Goal: Task Accomplishment & Management: Manage account settings

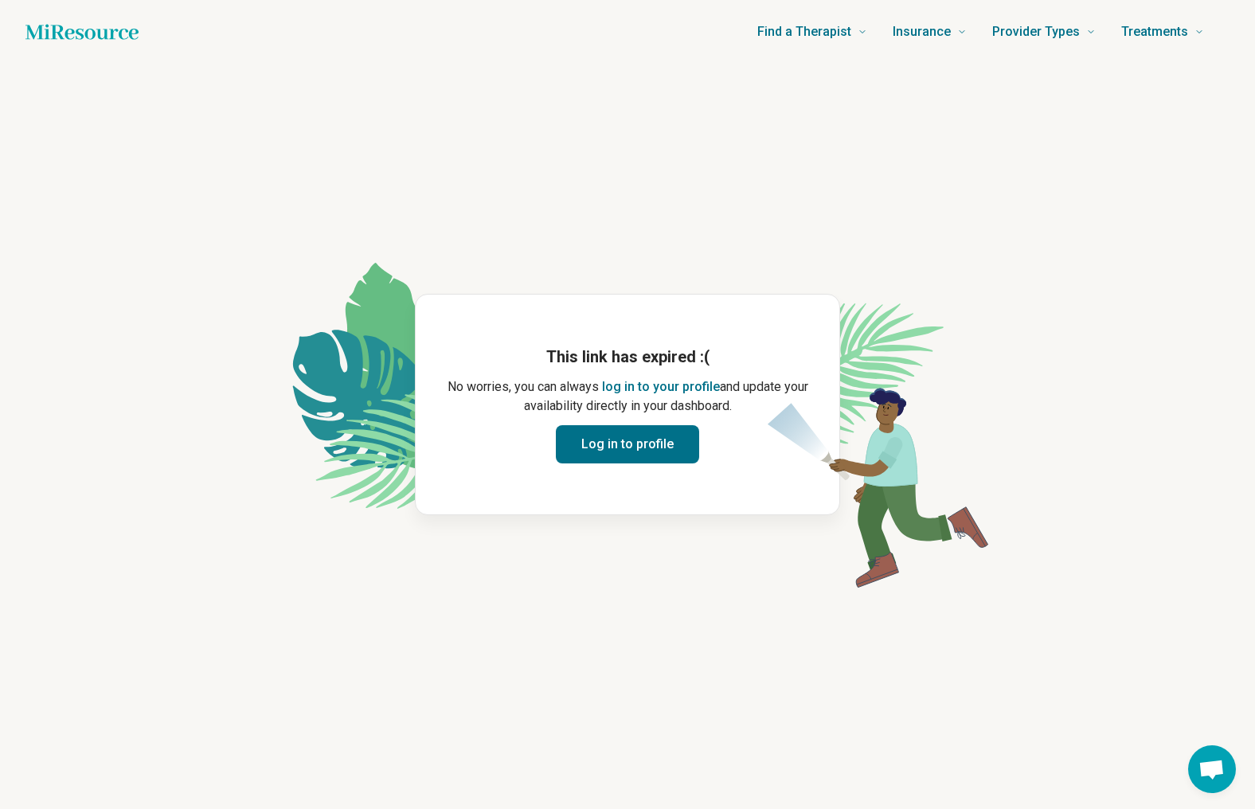
click at [609, 450] on button "Log in to profile" at bounding box center [627, 444] width 143 height 38
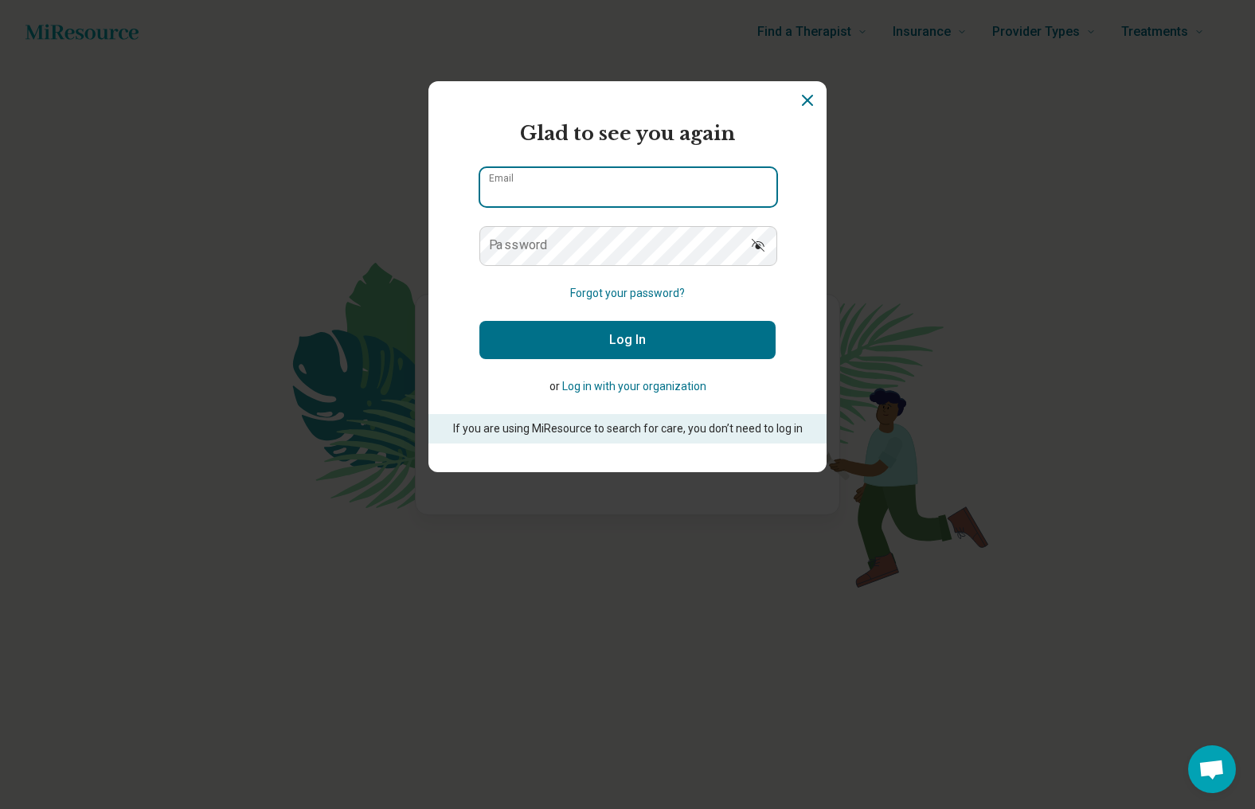
type input "**********"
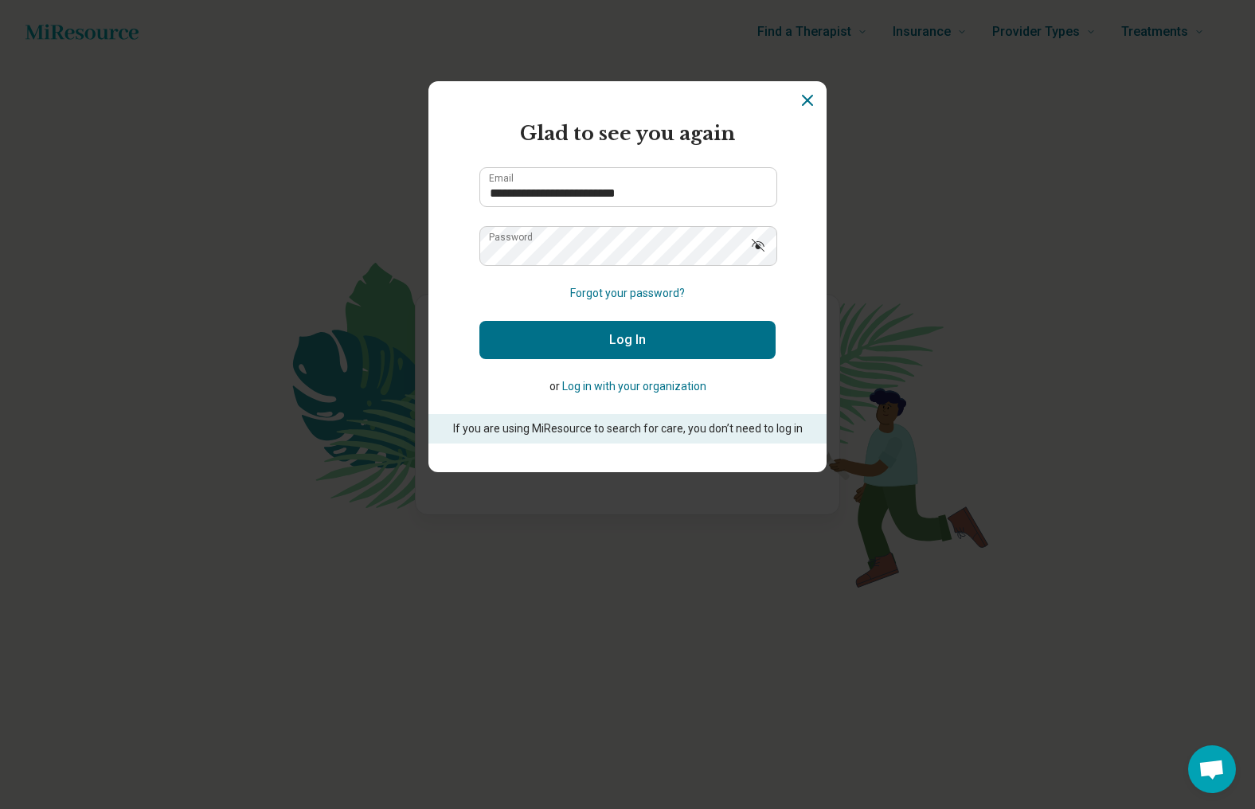
click at [575, 331] on button "Log In" at bounding box center [627, 340] width 296 height 38
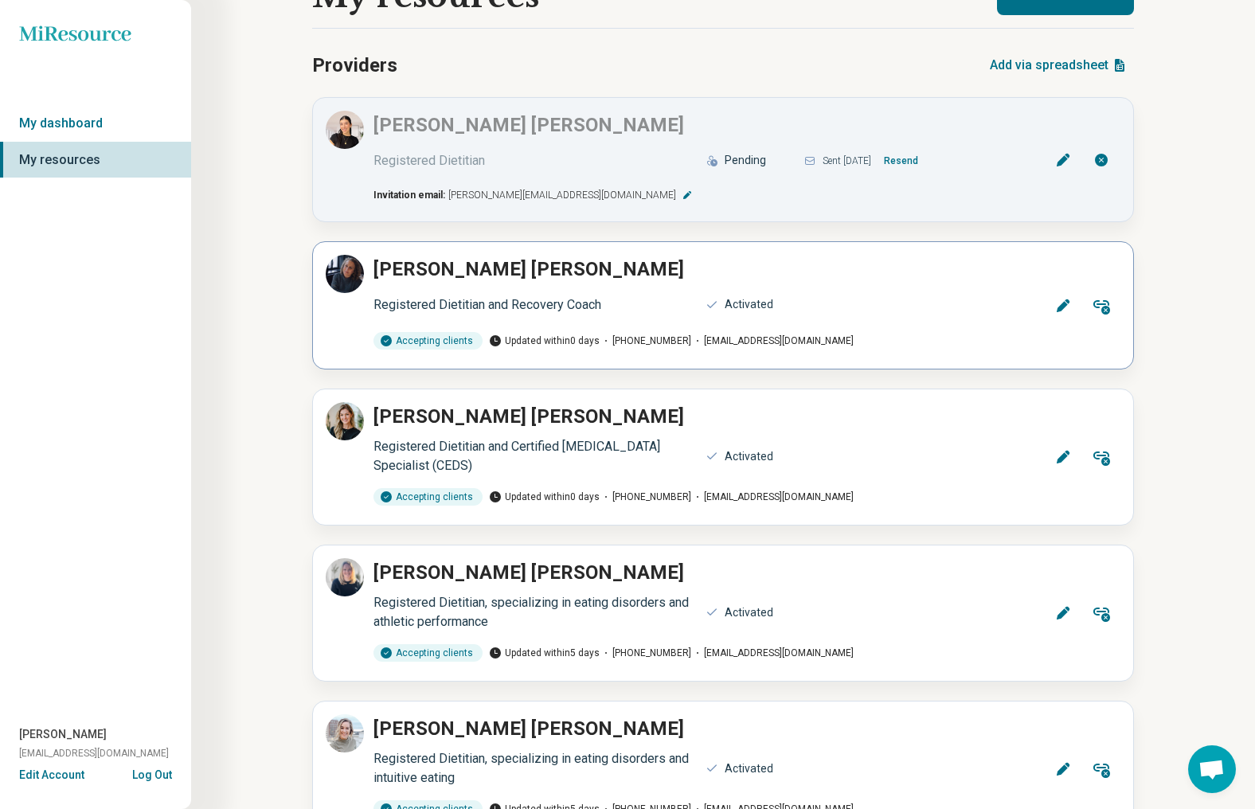
scroll to position [58, 0]
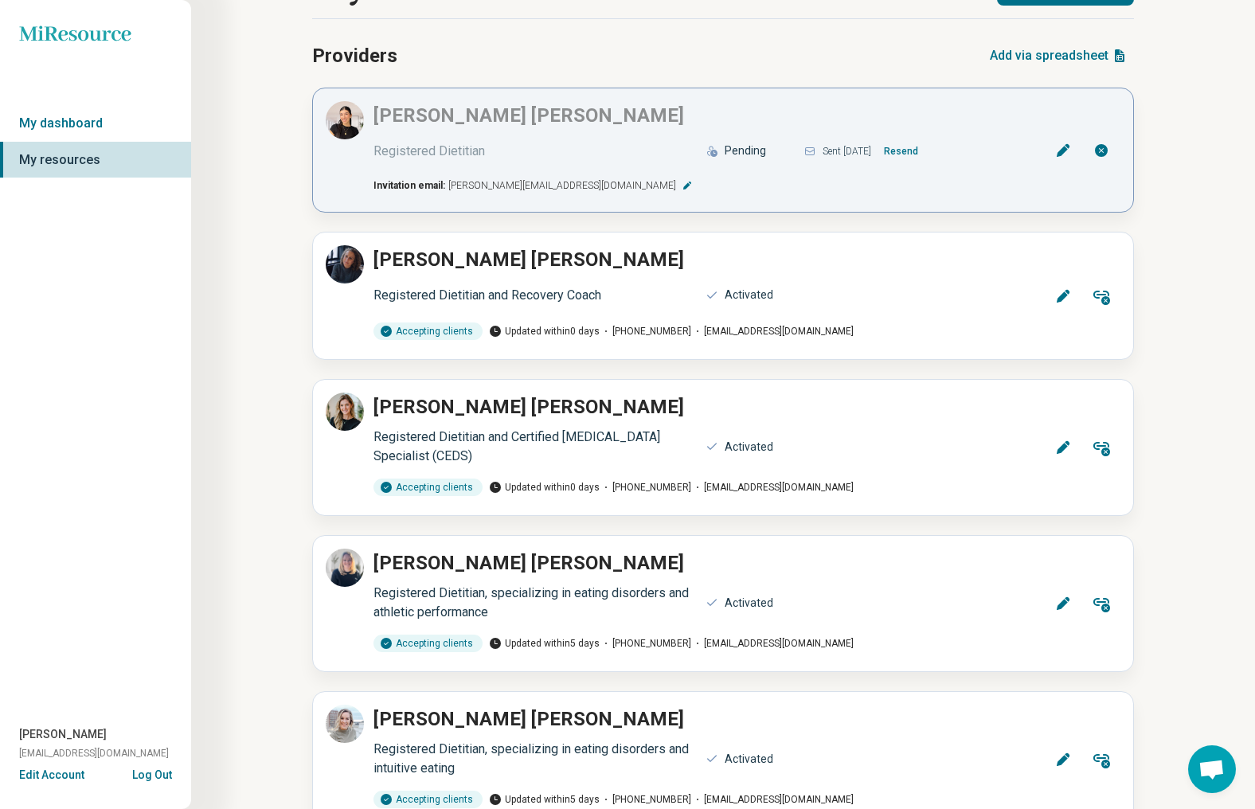
click at [921, 154] on button "Resend" at bounding box center [901, 151] width 47 height 25
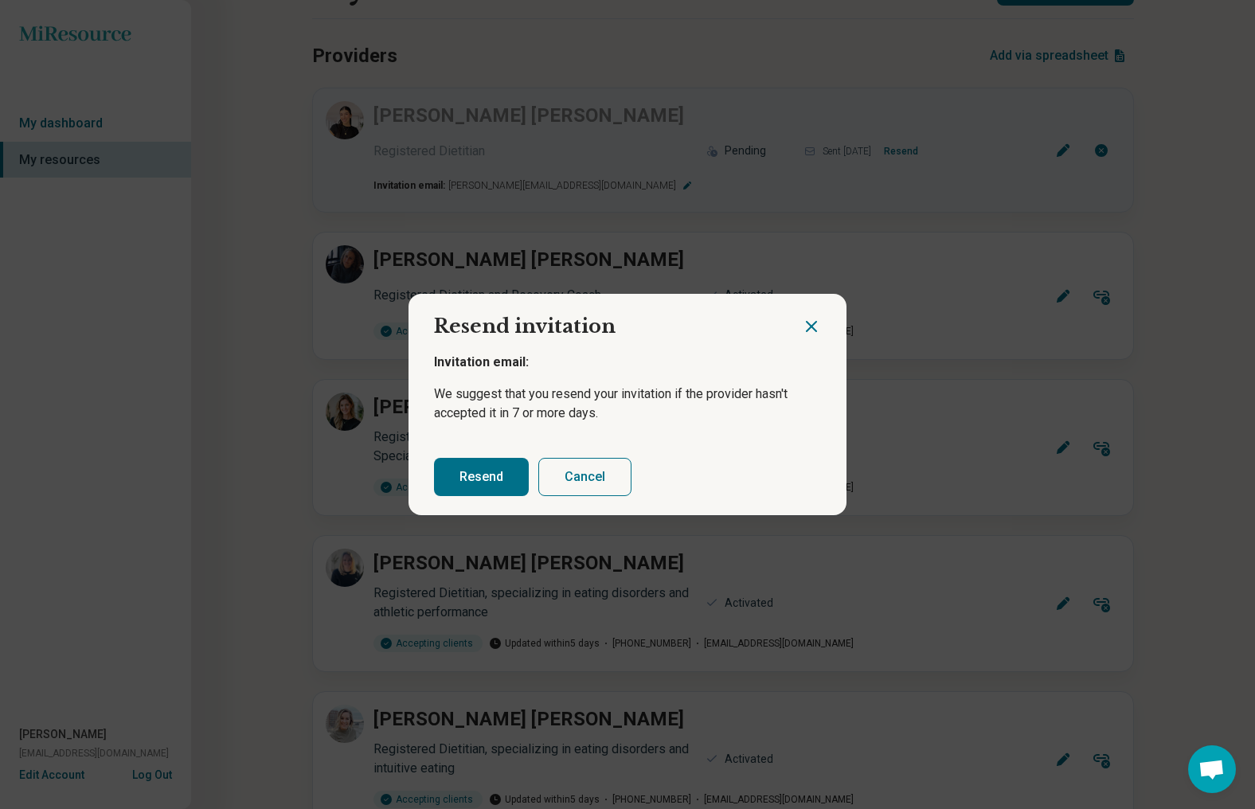
click at [498, 471] on button "Resend" at bounding box center [481, 477] width 95 height 38
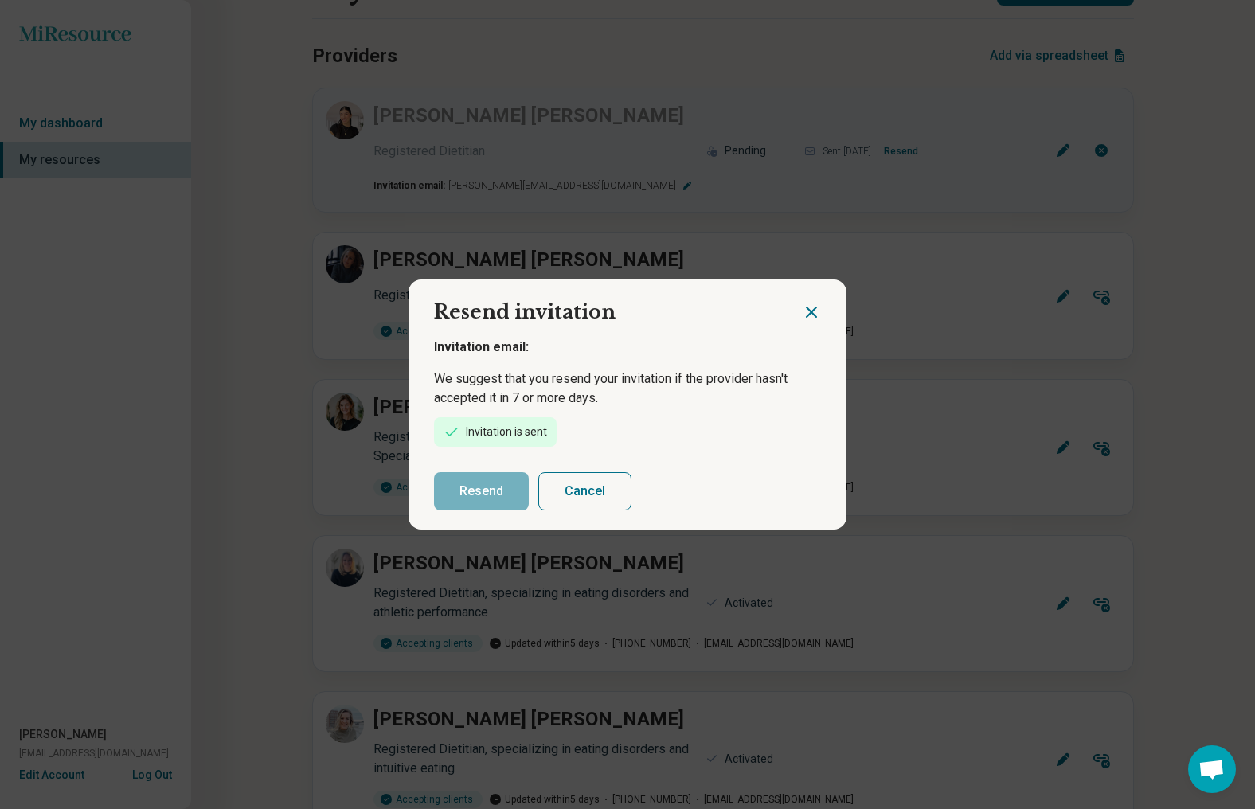
click at [811, 309] on icon "Close dialog" at bounding box center [811, 312] width 19 height 19
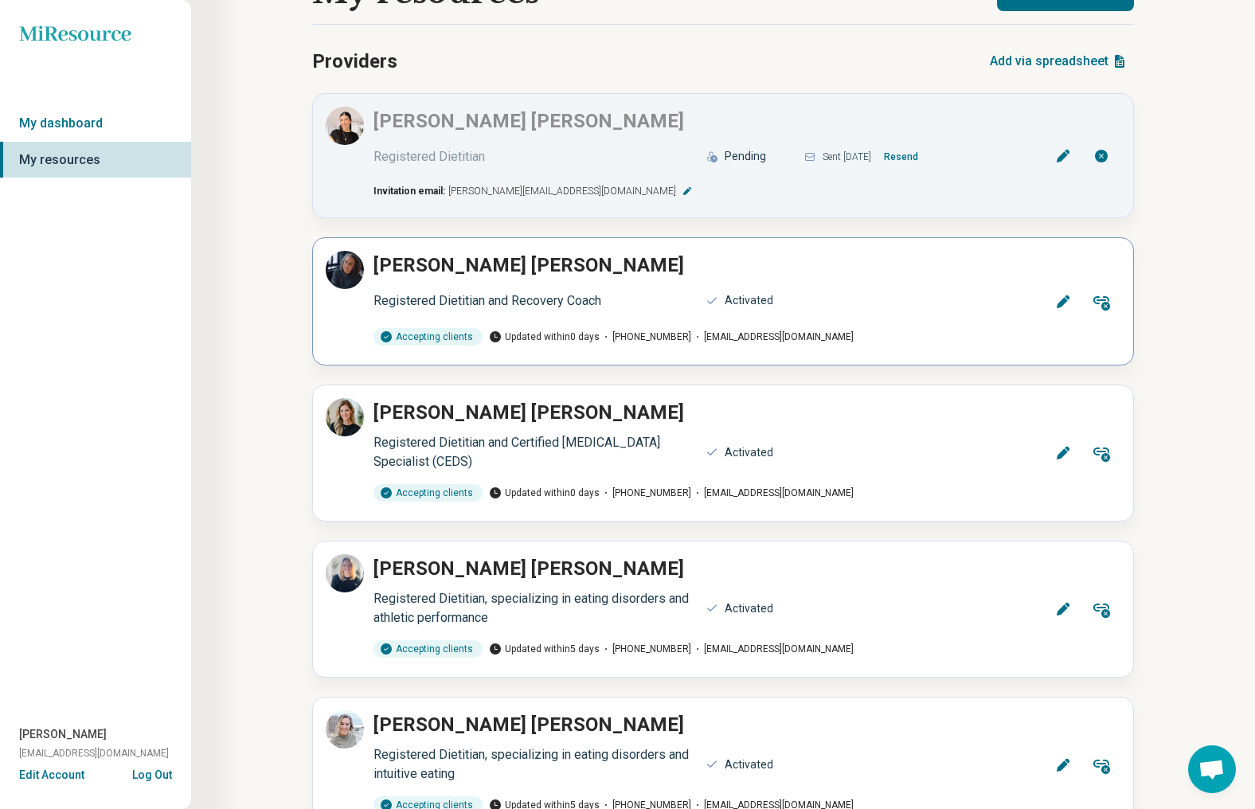
scroll to position [0, 0]
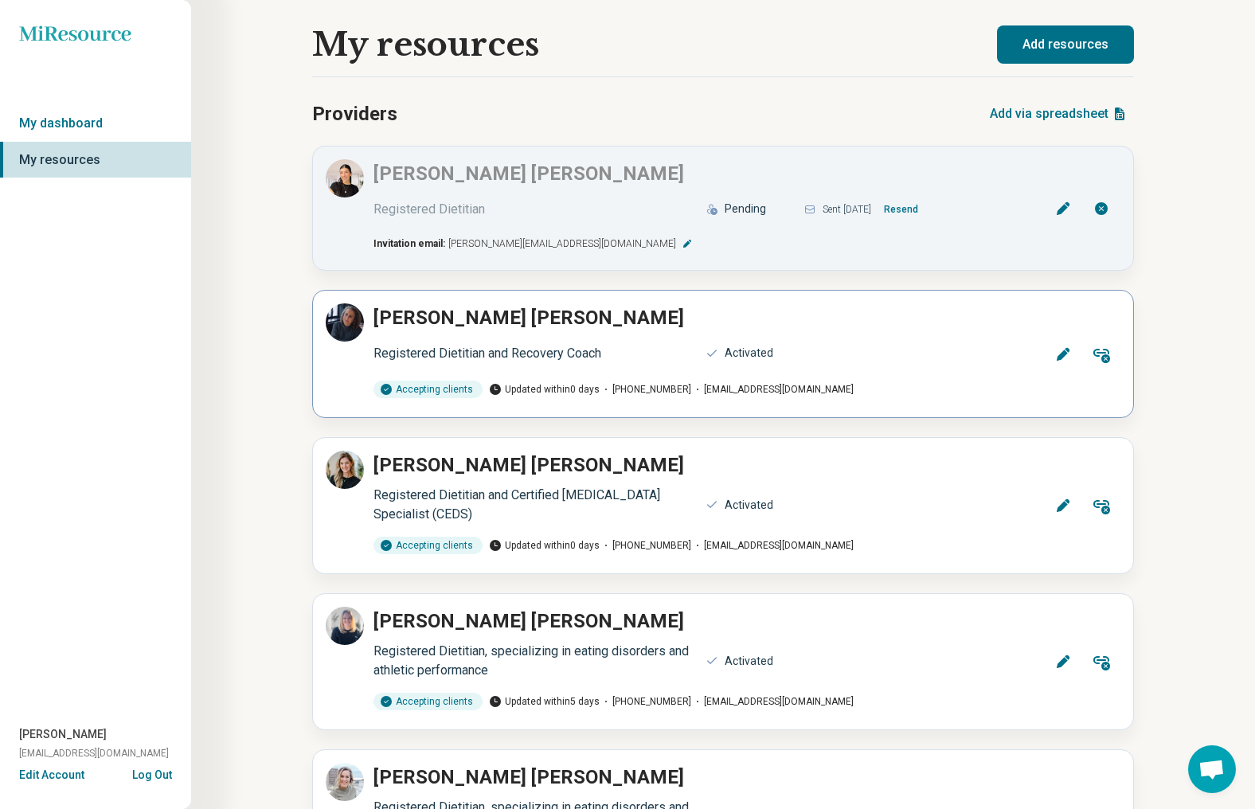
click at [566, 346] on div "Registered Dietitian and Recovery Coach" at bounding box center [534, 353] width 323 height 19
